Goal: Navigation & Orientation: Find specific page/section

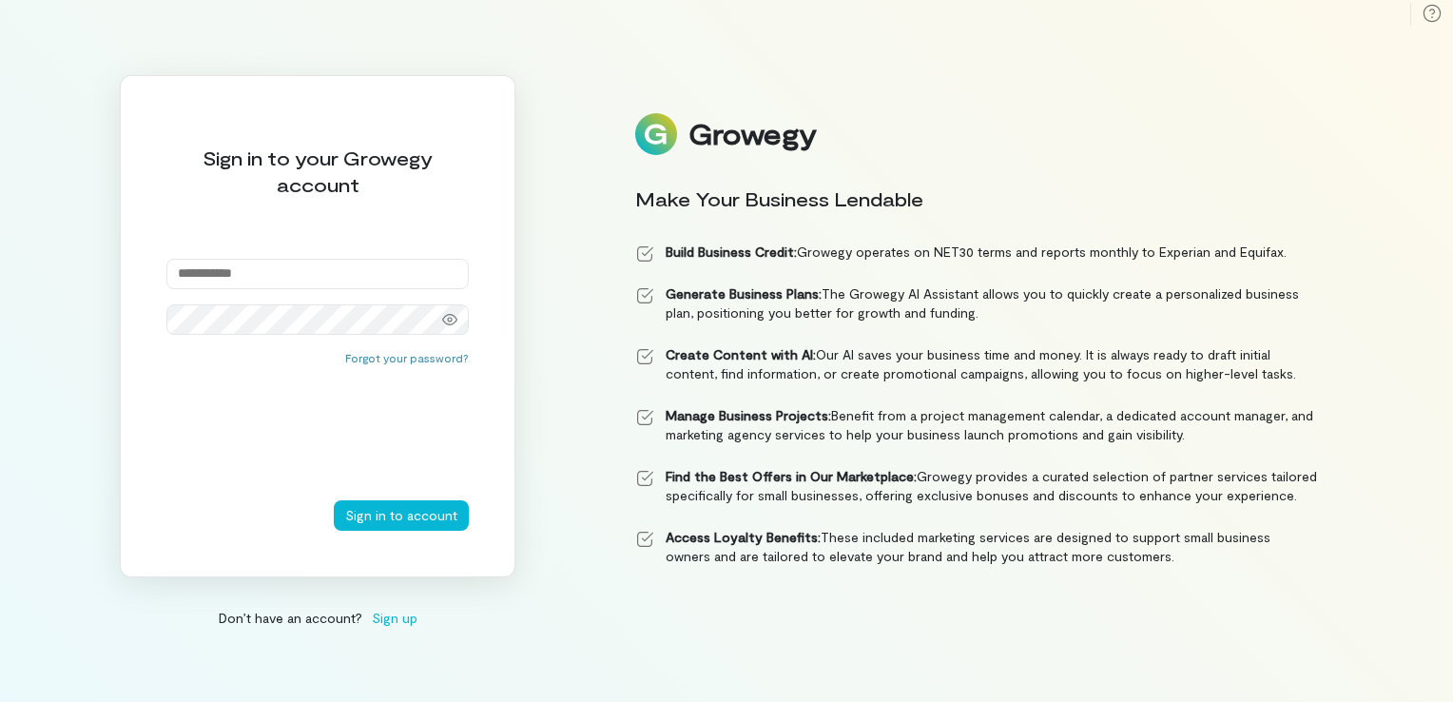
type input "**********"
click at [316, 415] on div "Forgot your password?" at bounding box center [317, 425] width 302 height 150
click at [365, 504] on button "Sign in to account" at bounding box center [401, 515] width 135 height 30
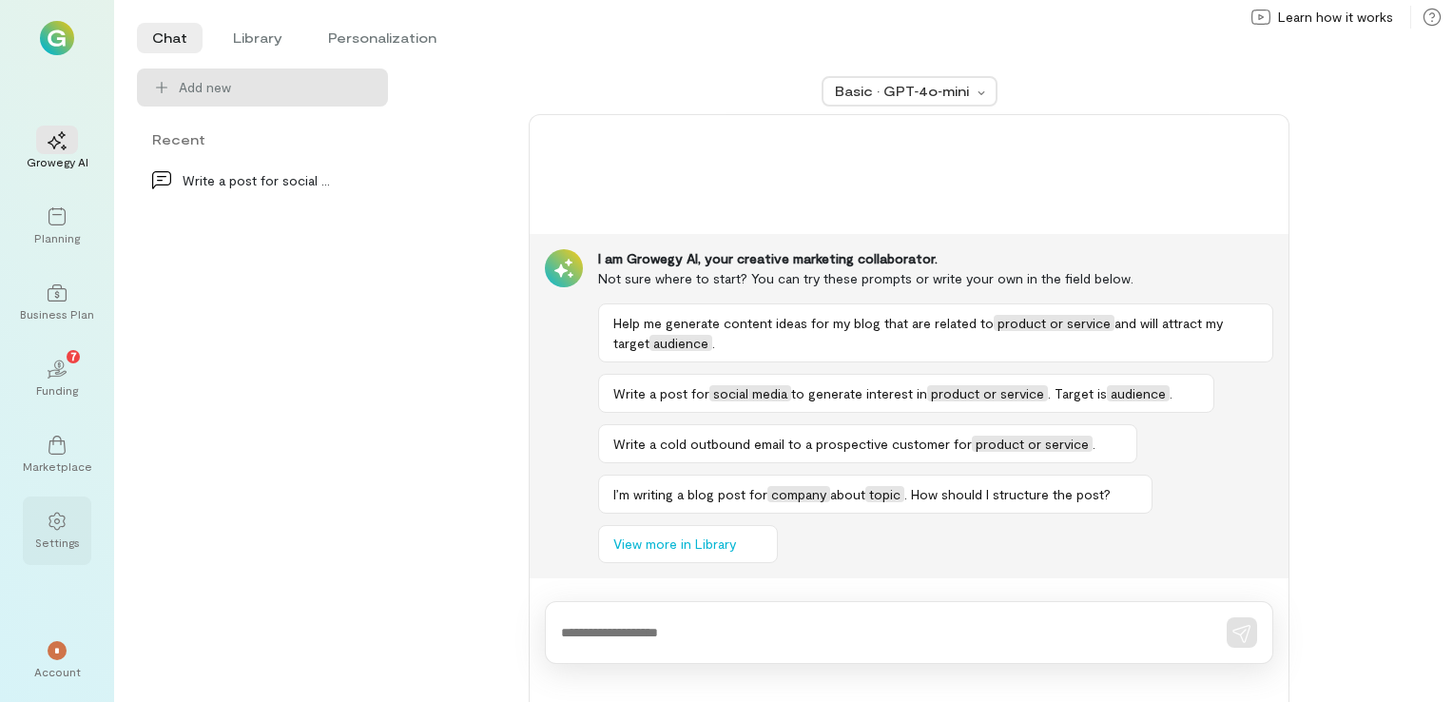
click at [58, 550] on div "Settings" at bounding box center [57, 530] width 68 height 68
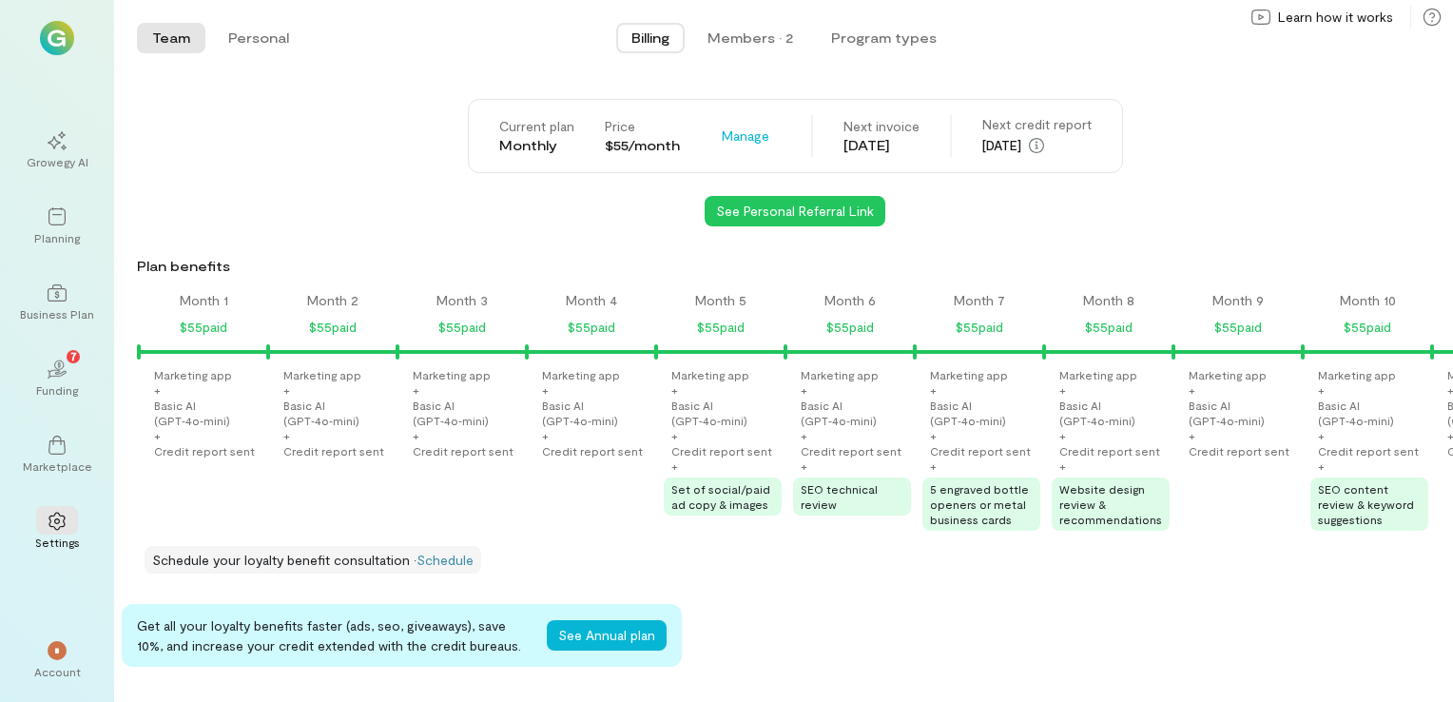
scroll to position [0, 1229]
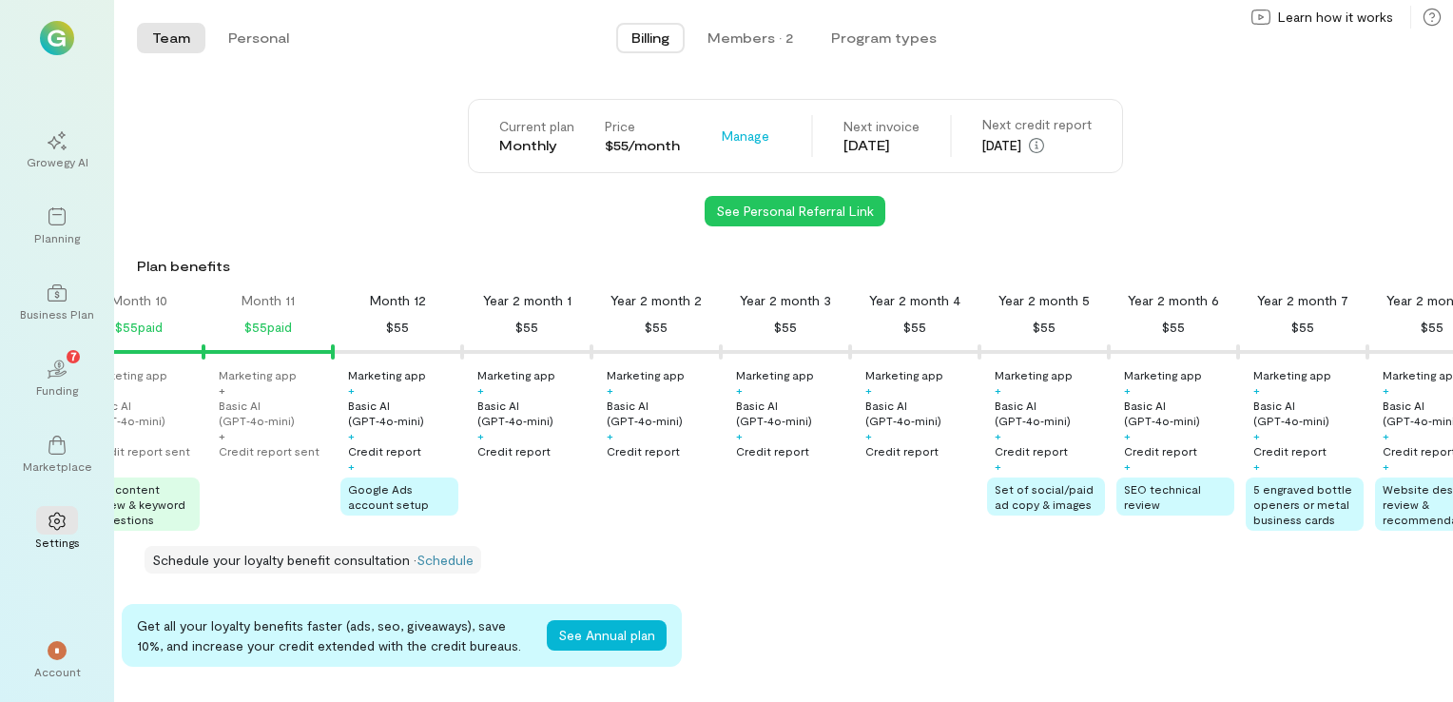
click at [900, 144] on div "[DATE]" at bounding box center [881, 145] width 76 height 19
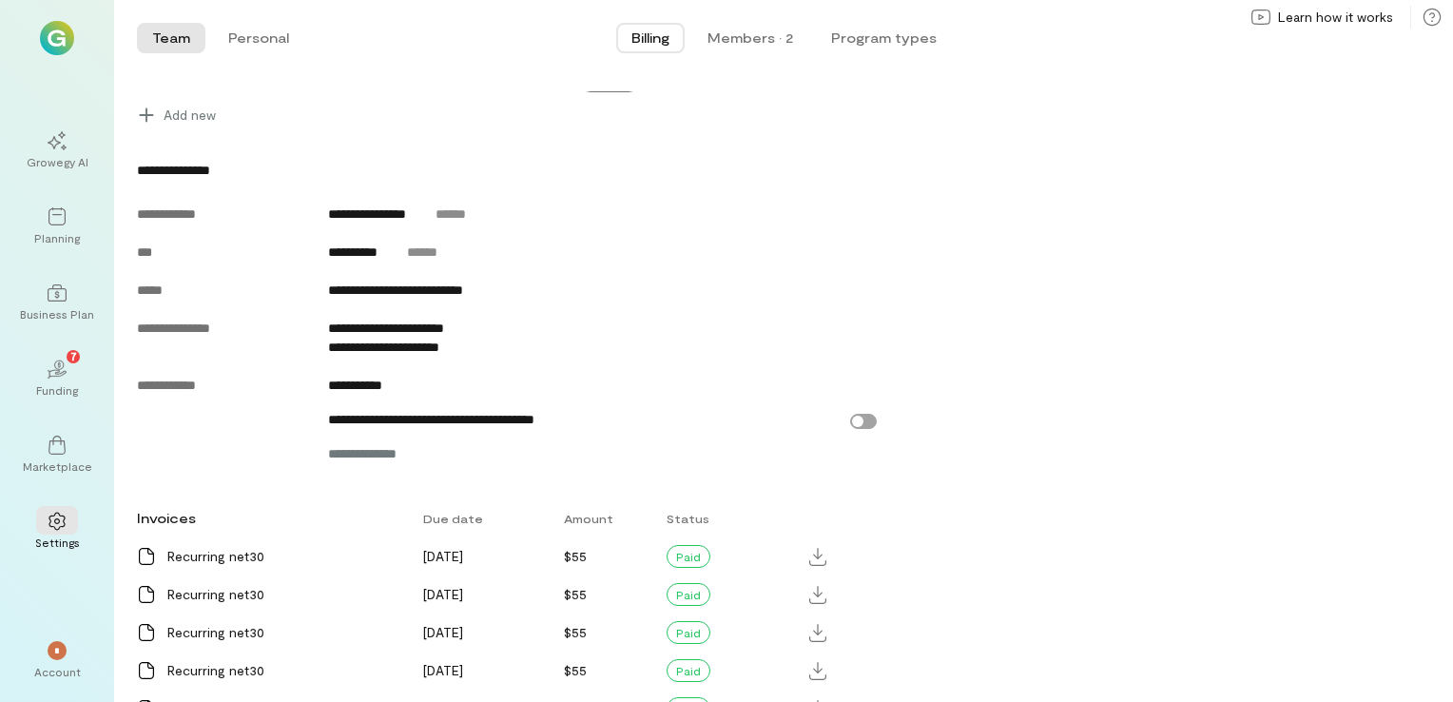
scroll to position [380, 0]
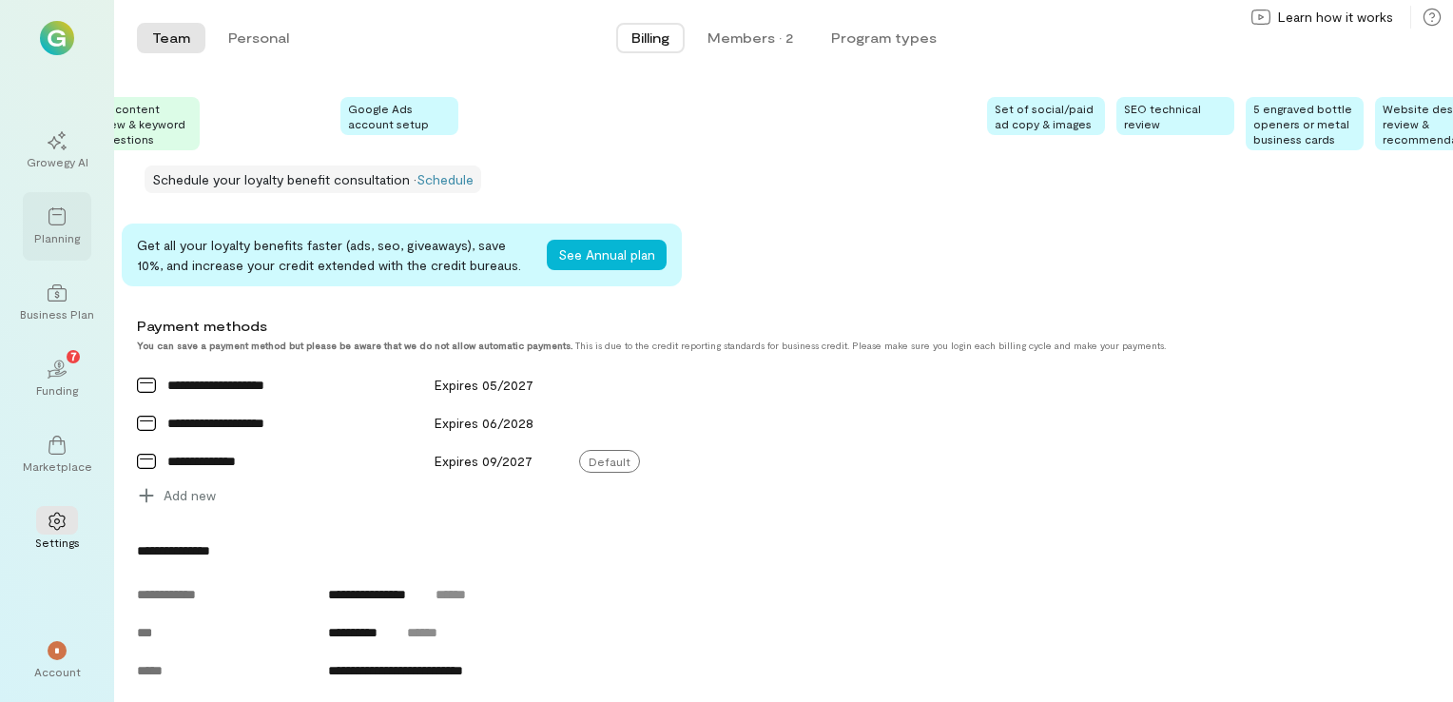
click at [33, 219] on div "Planning" at bounding box center [57, 226] width 68 height 68
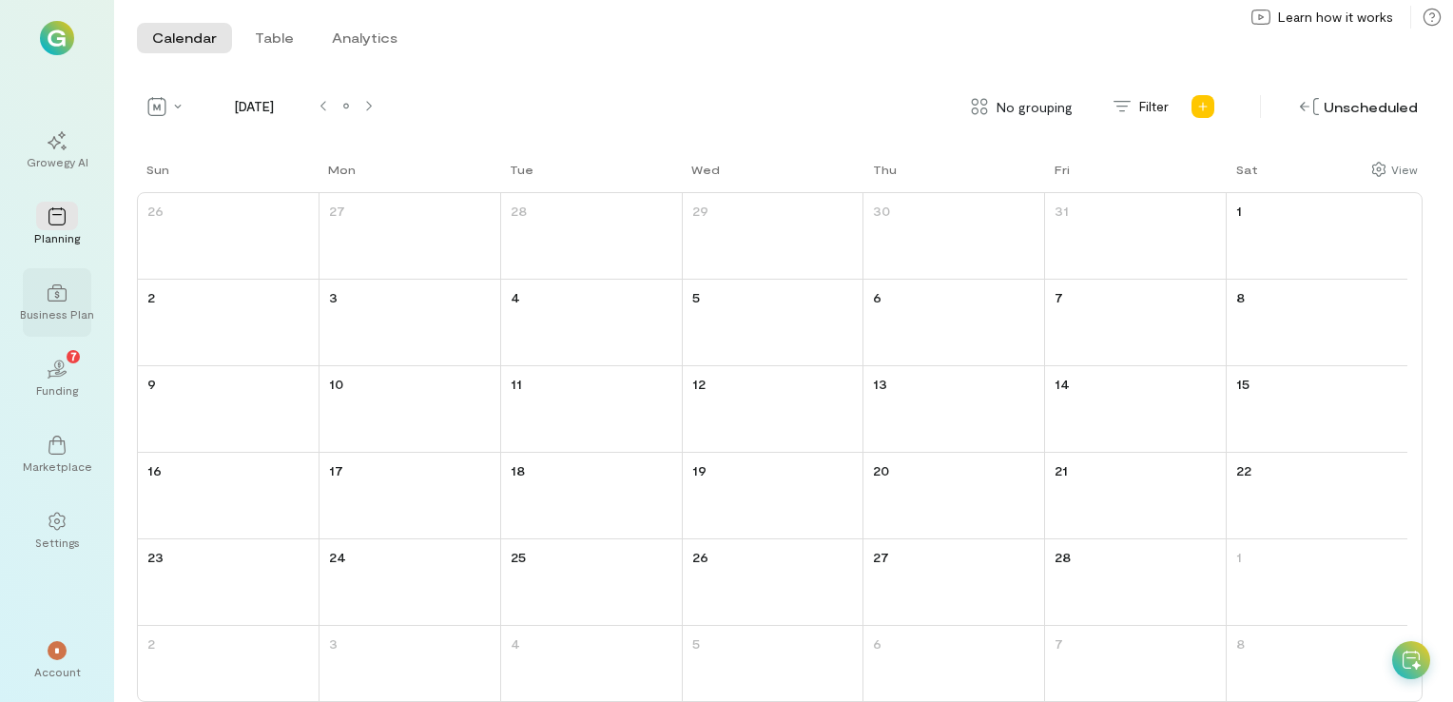
click at [37, 287] on div at bounding box center [57, 292] width 42 height 29
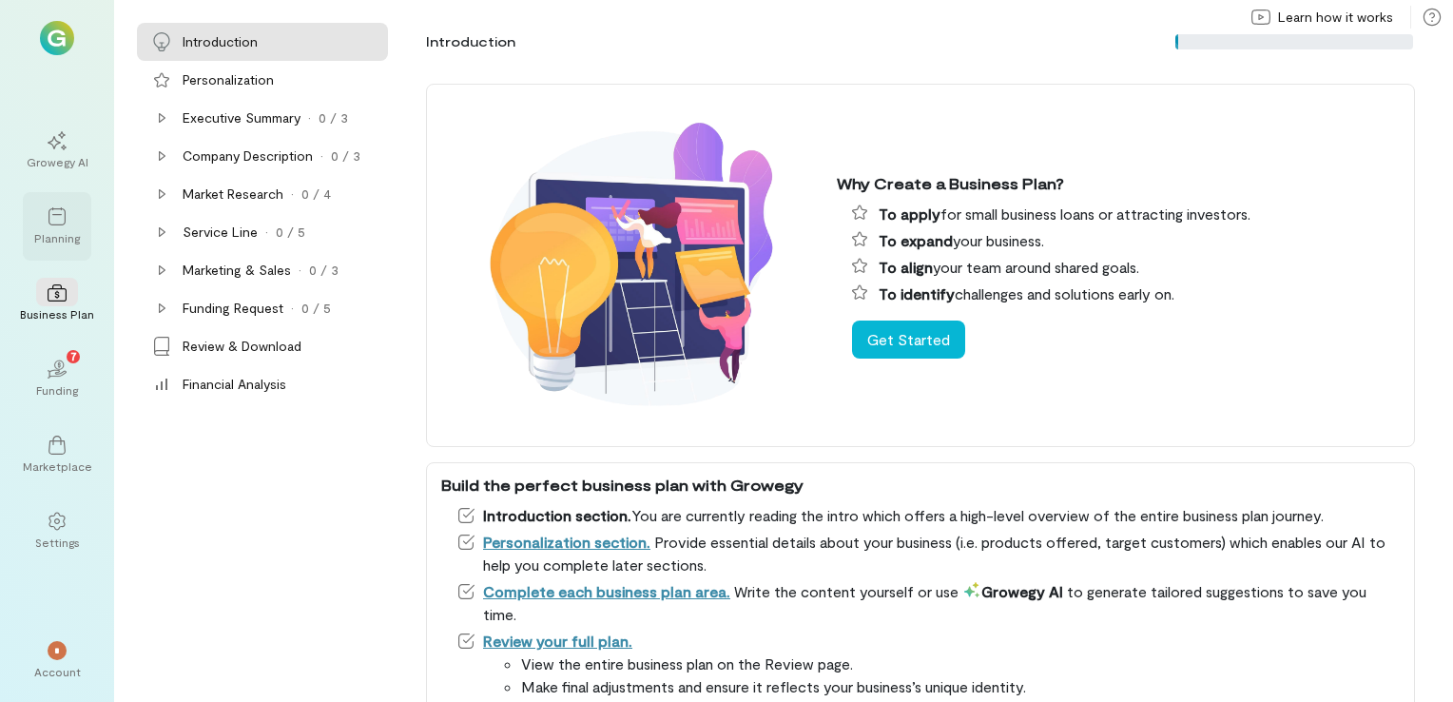
click at [53, 229] on div at bounding box center [57, 216] width 42 height 29
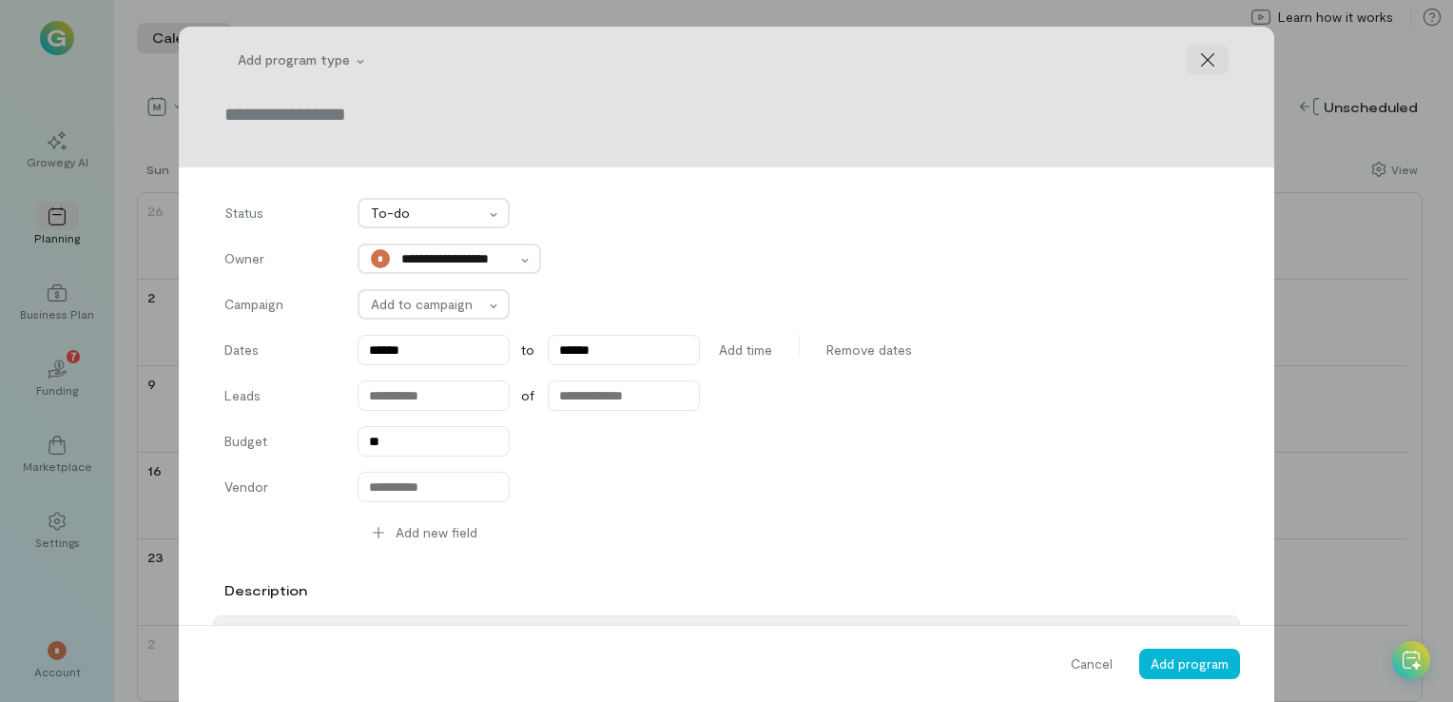
click at [1198, 57] on icon at bounding box center [1207, 59] width 19 height 19
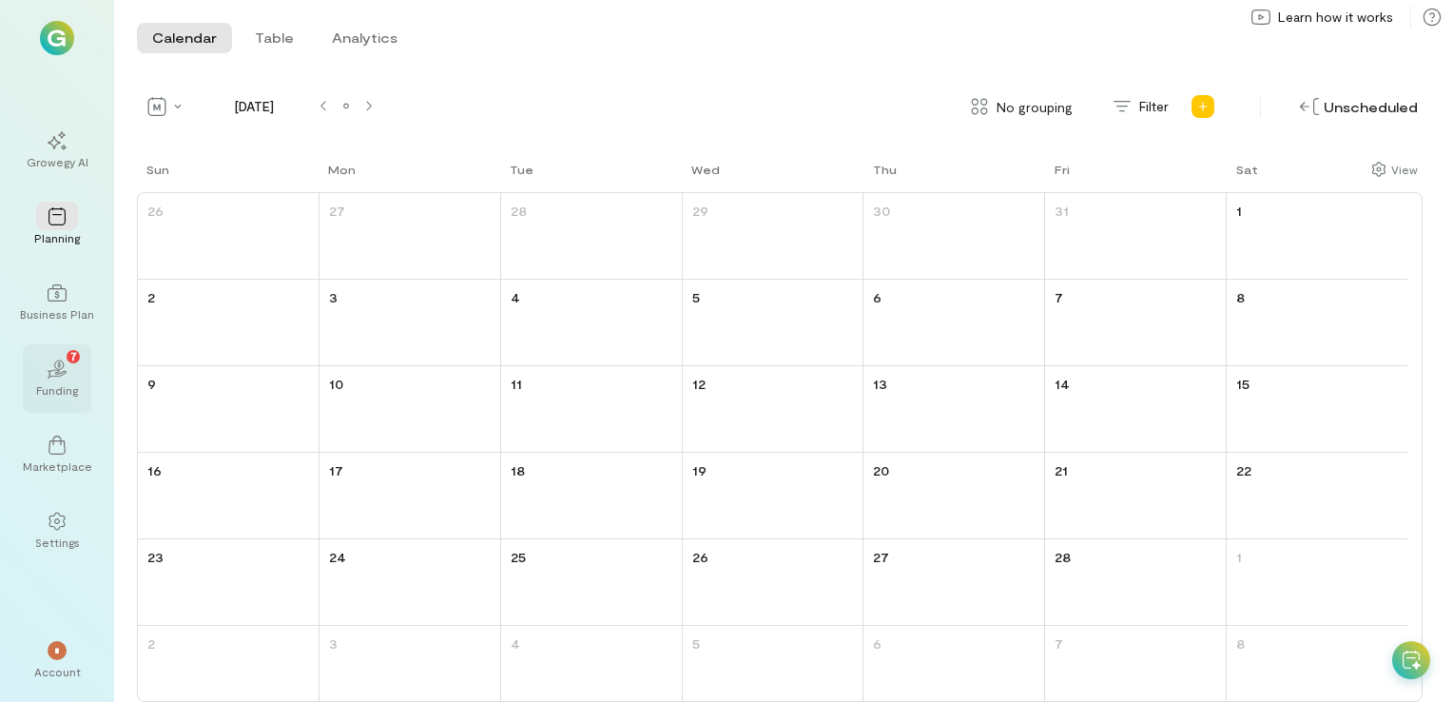
click at [64, 373] on icon "02" at bounding box center [57, 368] width 19 height 19
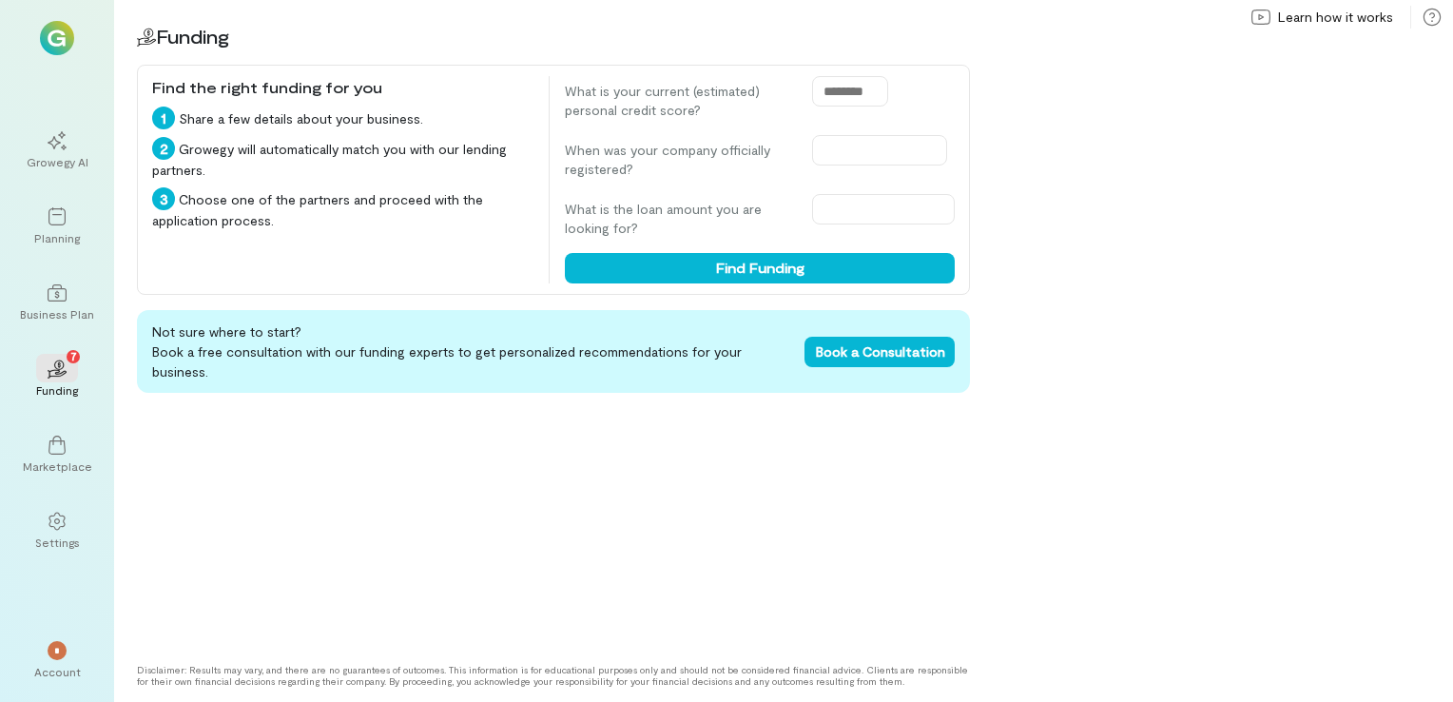
click at [458, 423] on div "Not sure where to start? Book a free consultation with our funding experts to g…" at bounding box center [553, 479] width 833 height 339
click at [49, 531] on div at bounding box center [57, 520] width 42 height 29
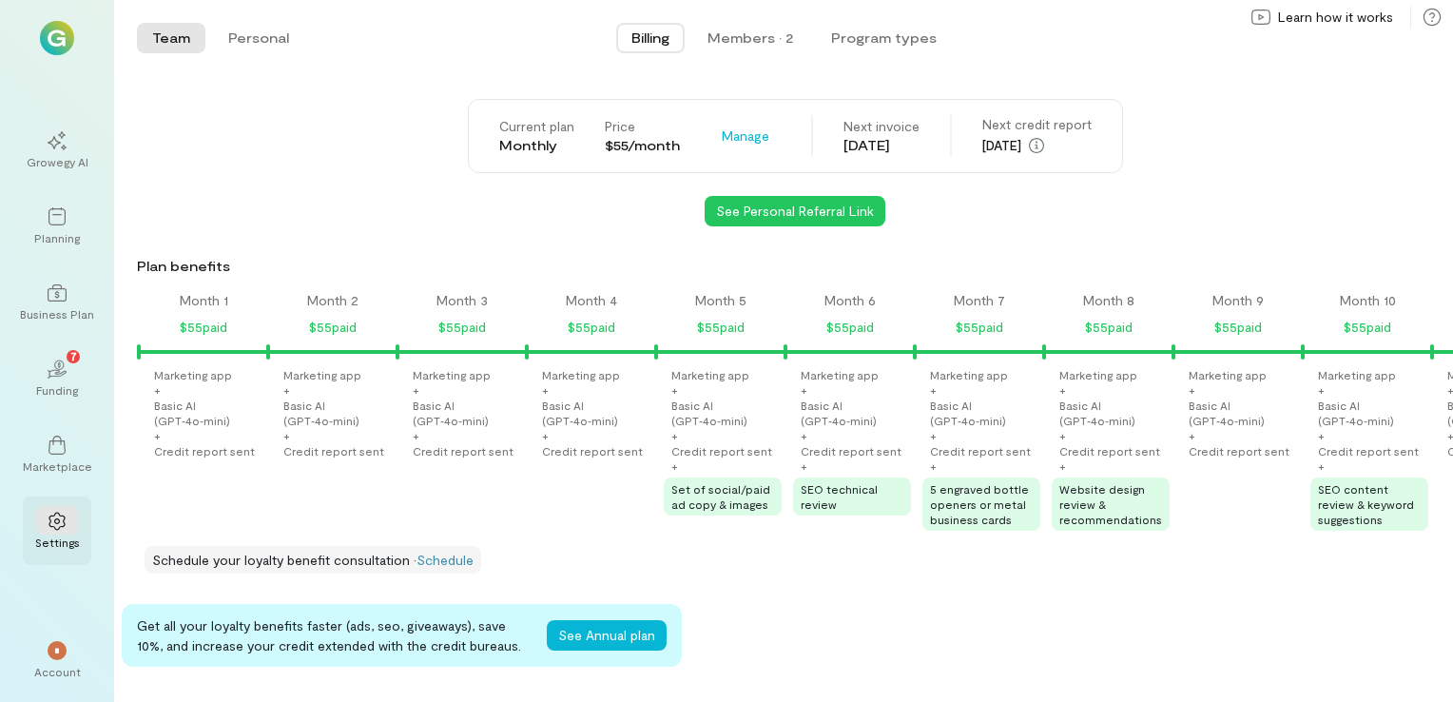
scroll to position [0, 1229]
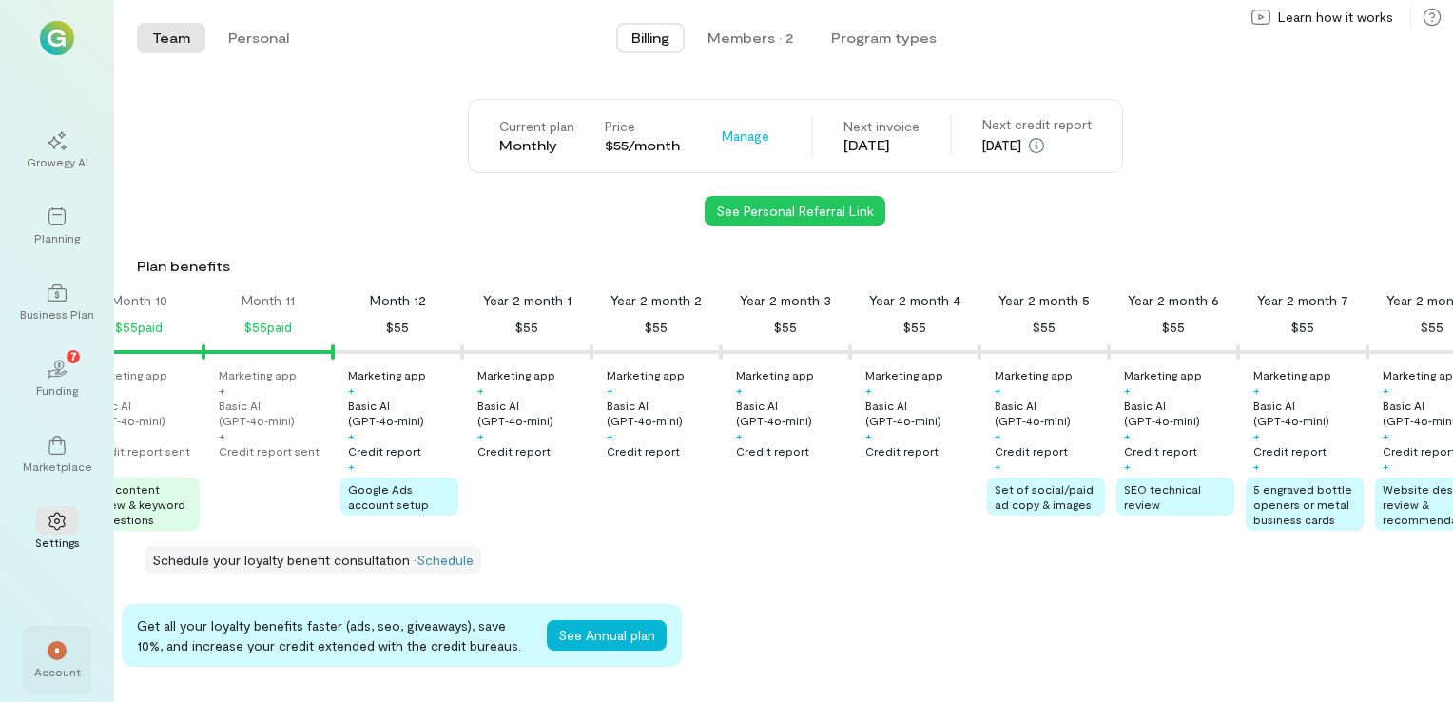
click at [51, 658] on div "*" at bounding box center [57, 650] width 19 height 19
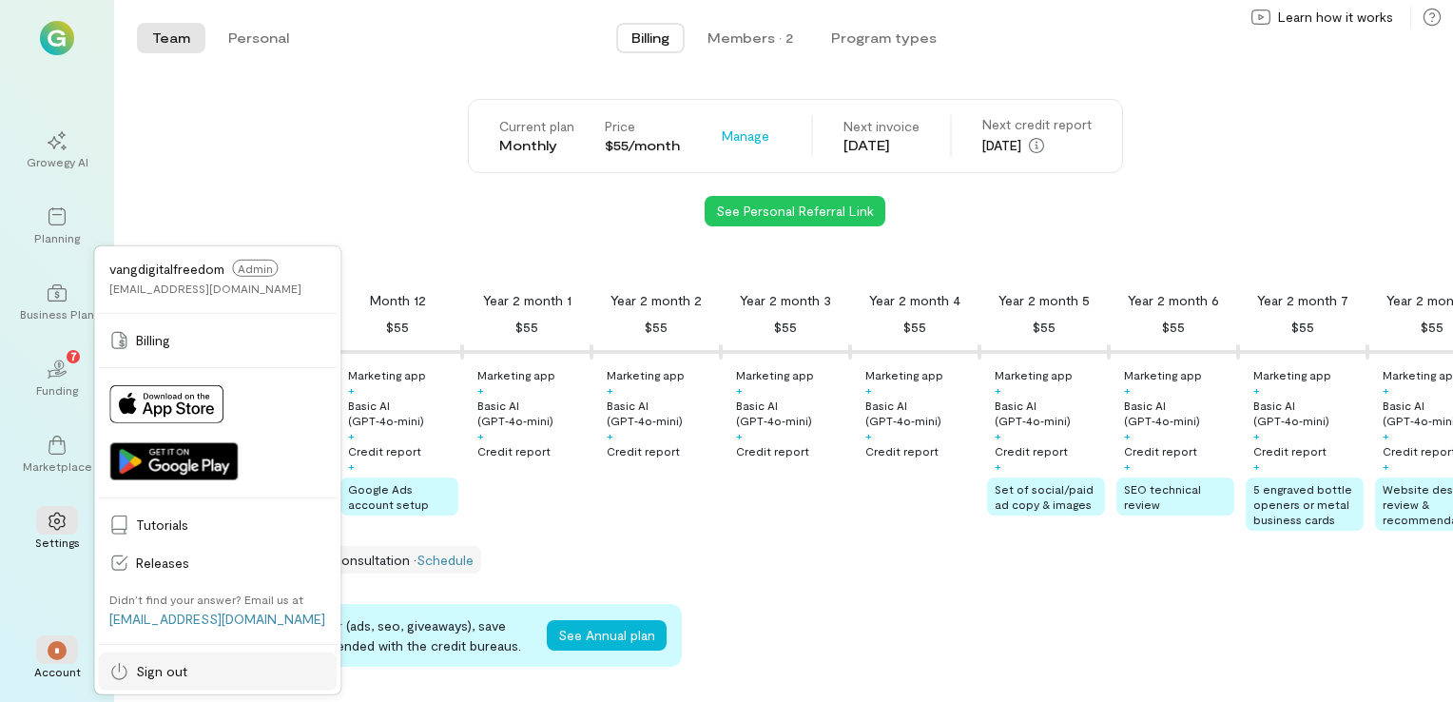
click at [136, 671] on span "Sign out" at bounding box center [230, 671] width 189 height 19
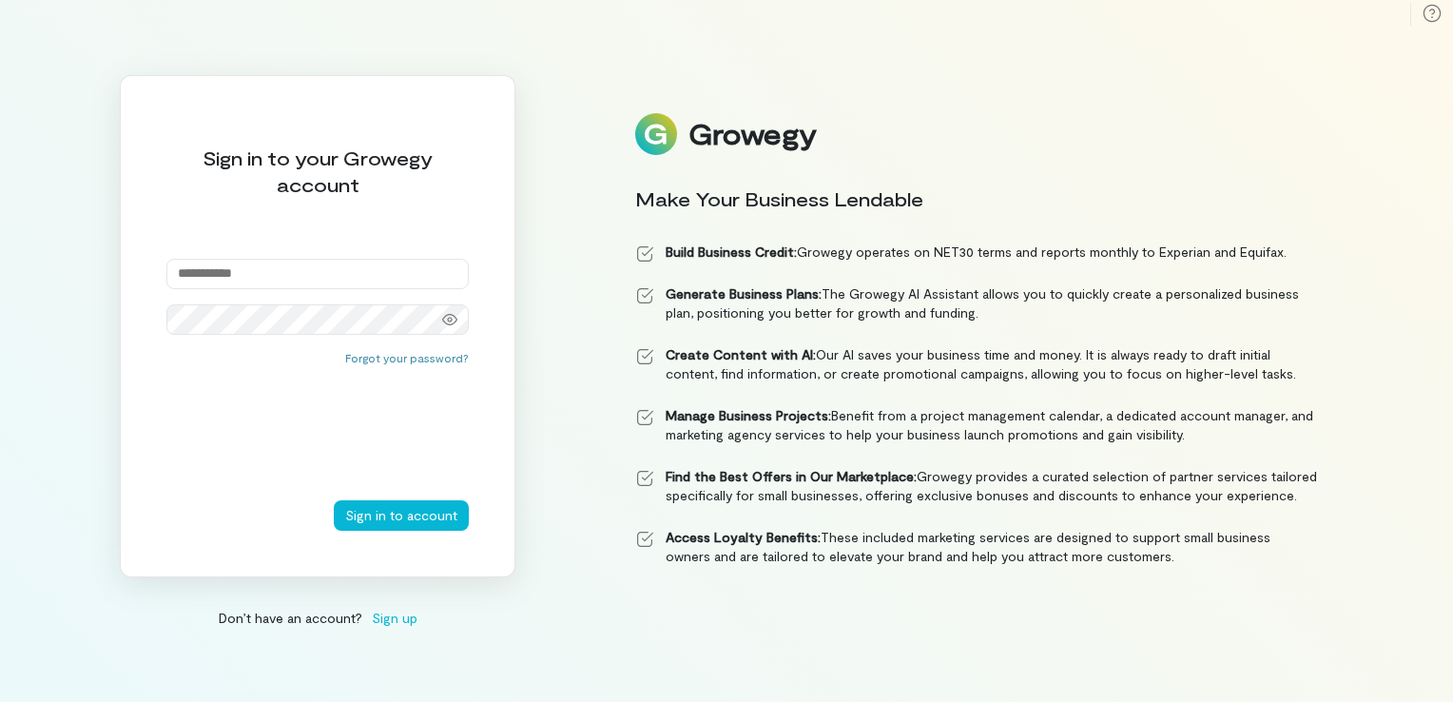
type input "**********"
